Goal: Task Accomplishment & Management: Use online tool/utility

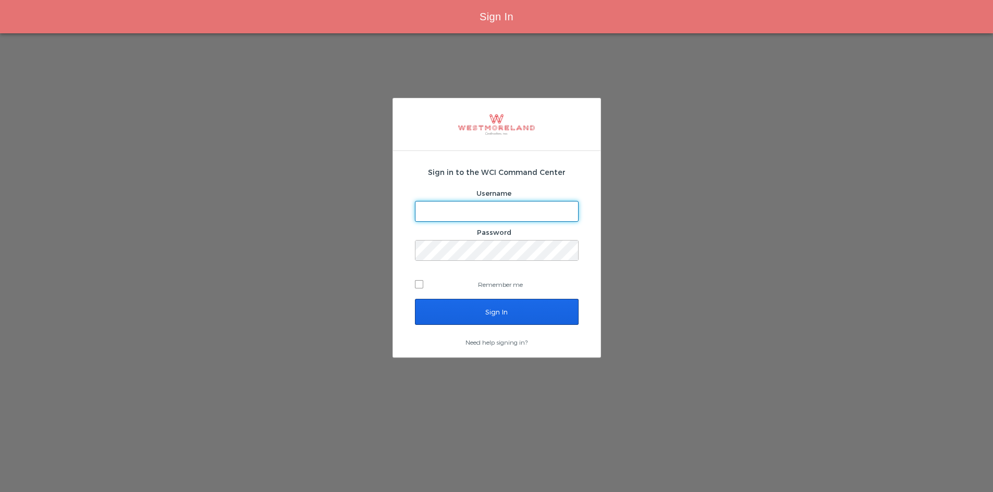
type input "[EMAIL_ADDRESS][PERSON_NAME][DOMAIN_NAME]"
click at [475, 306] on input "Sign In" at bounding box center [497, 312] width 164 height 26
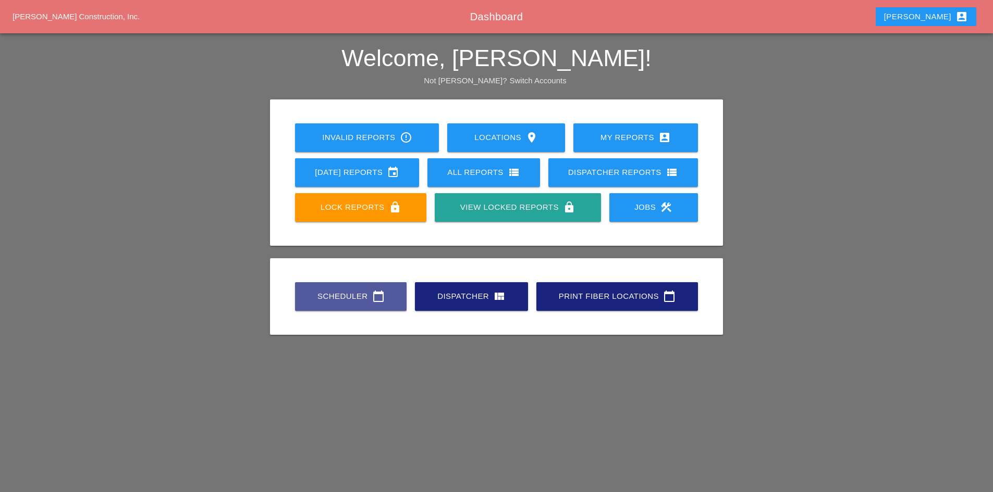
click at [357, 286] on link "Scheduler calendar_today" at bounding box center [351, 296] width 112 height 29
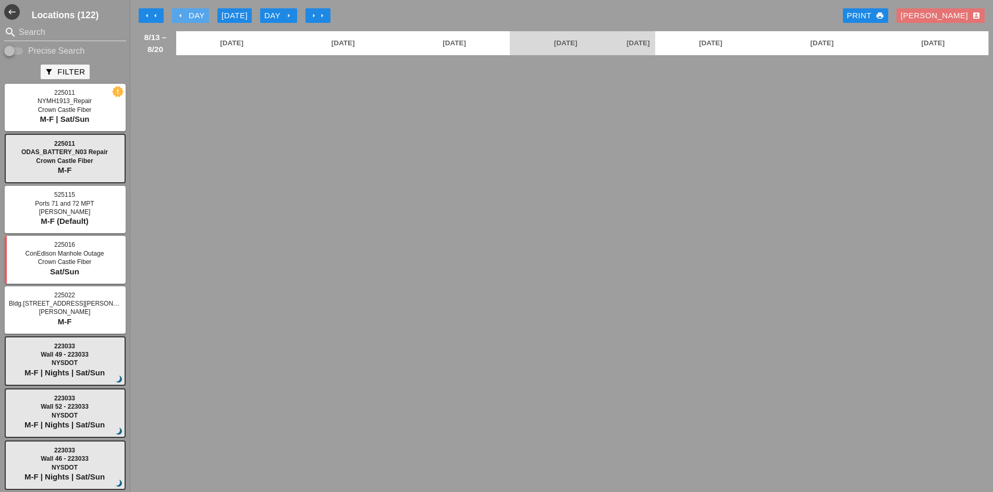
click at [191, 15] on div "arrow_left Day" at bounding box center [190, 16] width 29 height 12
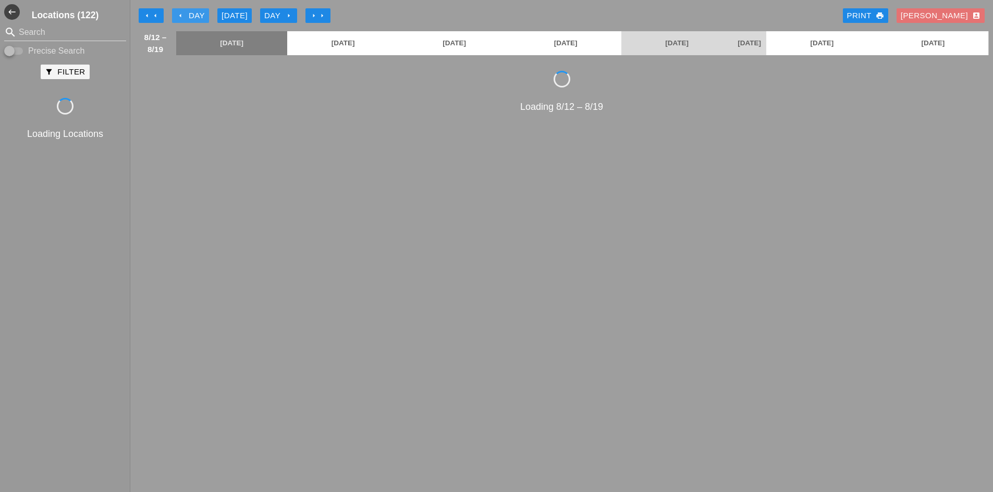
click at [191, 15] on div "arrow_left Day" at bounding box center [190, 16] width 29 height 12
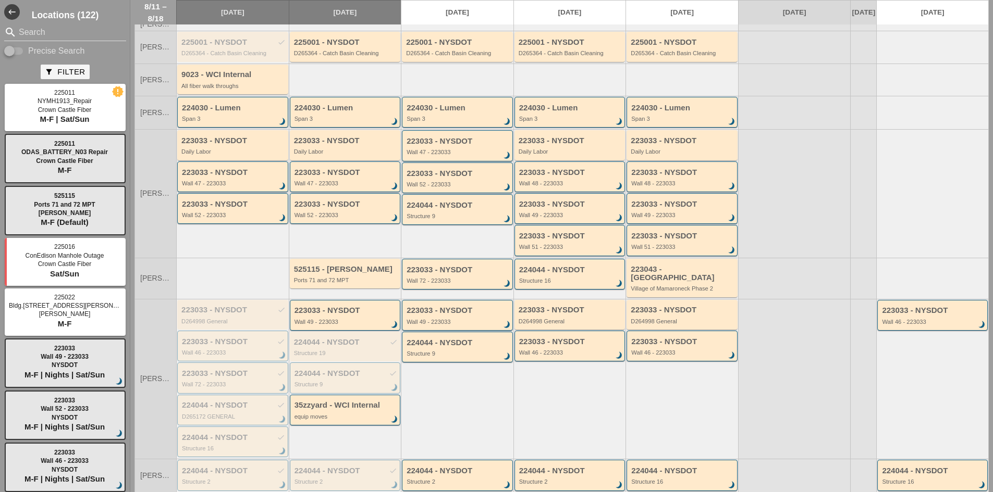
scroll to position [6, 0]
